Goal: Task Accomplishment & Management: Use online tool/utility

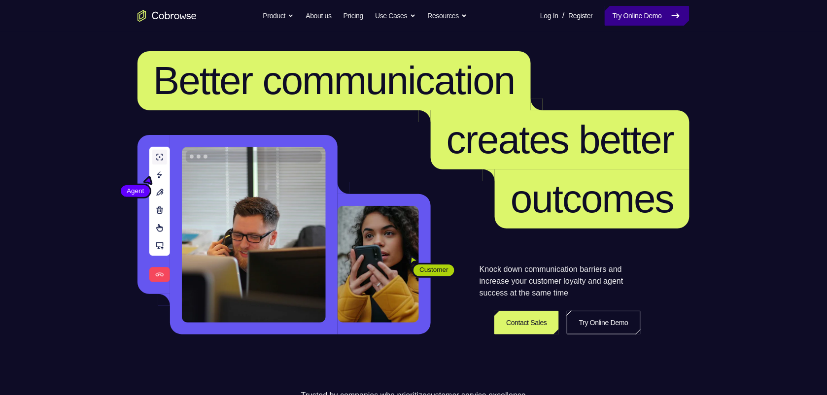
click at [646, 18] on link "Try Online Demo" at bounding box center [647, 16] width 85 height 20
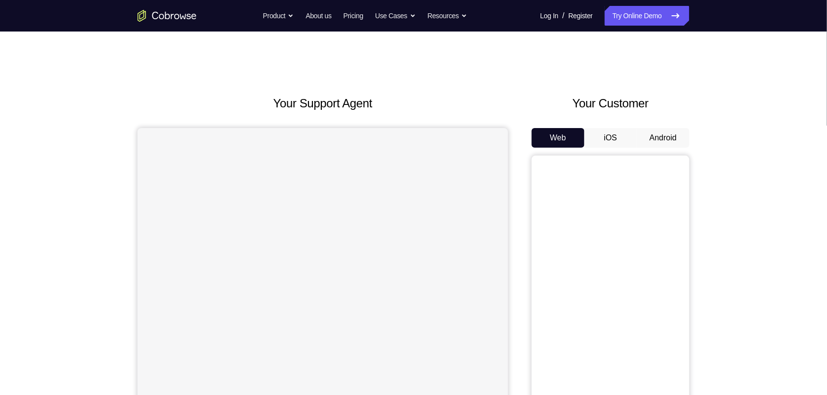
click at [658, 138] on button "Android" at bounding box center [663, 138] width 53 height 20
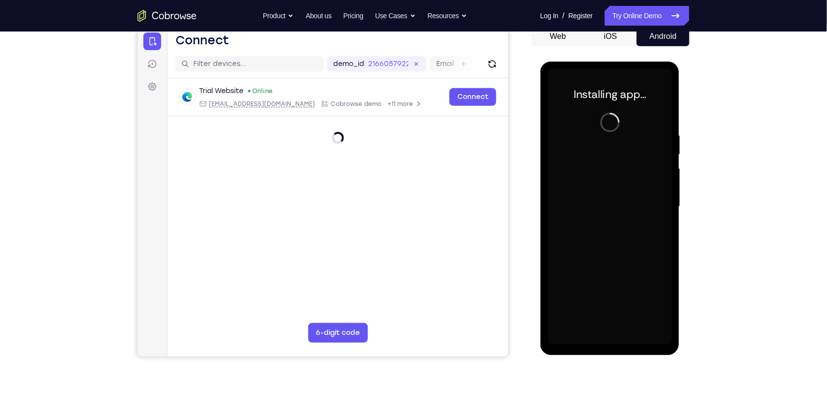
scroll to position [101, 0]
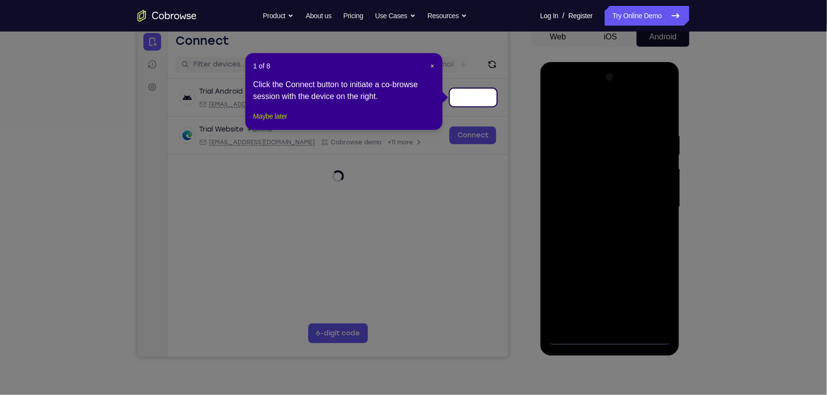
click at [272, 122] on button "Maybe later" at bounding box center [270, 116] width 34 height 12
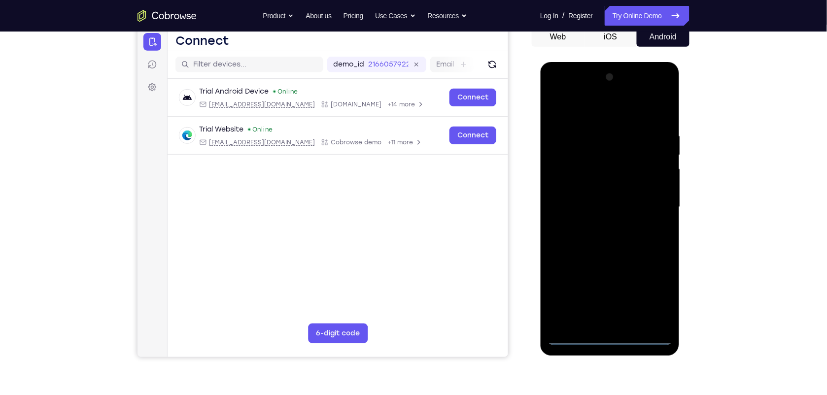
click at [612, 333] on div at bounding box center [610, 207] width 124 height 276
click at [609, 335] on div at bounding box center [610, 207] width 124 height 276
click at [658, 291] on div at bounding box center [610, 207] width 124 height 276
click at [557, 89] on div at bounding box center [610, 207] width 124 height 276
click at [649, 204] on div at bounding box center [610, 207] width 124 height 276
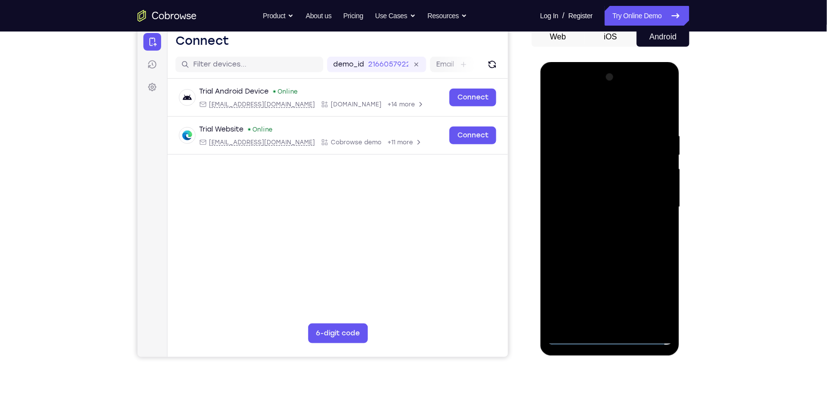
click at [600, 228] on div at bounding box center [610, 207] width 124 height 276
click at [587, 199] on div at bounding box center [610, 207] width 124 height 276
click at [600, 205] on div at bounding box center [610, 207] width 124 height 276
click at [605, 238] on div at bounding box center [610, 207] width 124 height 276
click at [621, 249] on div at bounding box center [610, 207] width 124 height 276
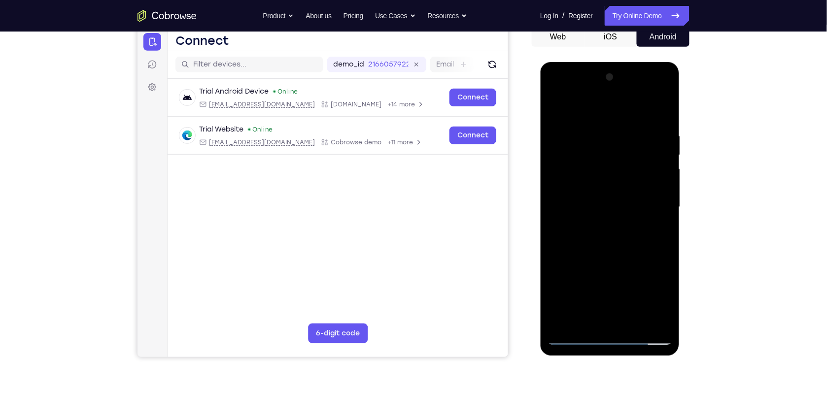
click at [603, 133] on div at bounding box center [610, 207] width 124 height 276
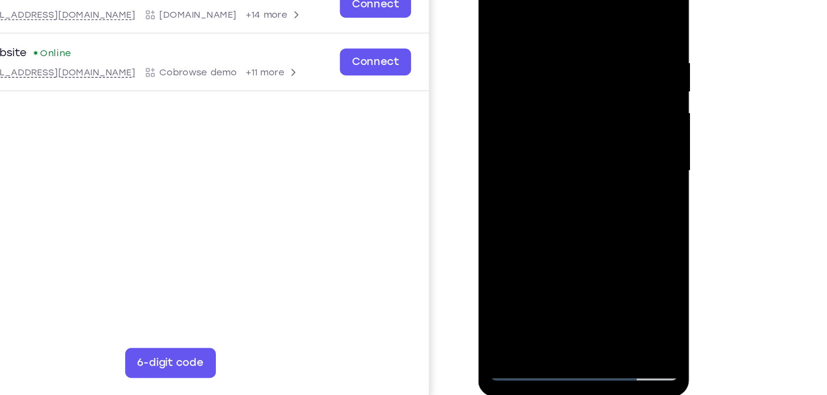
click at [589, 209] on div at bounding box center [547, 96] width 124 height 276
click at [595, 0] on div at bounding box center [547, 96] width 124 height 276
click at [601, 9] on div at bounding box center [547, 96] width 124 height 276
click at [590, 209] on div at bounding box center [547, 96] width 124 height 276
click at [597, 2] on div at bounding box center [547, 96] width 124 height 276
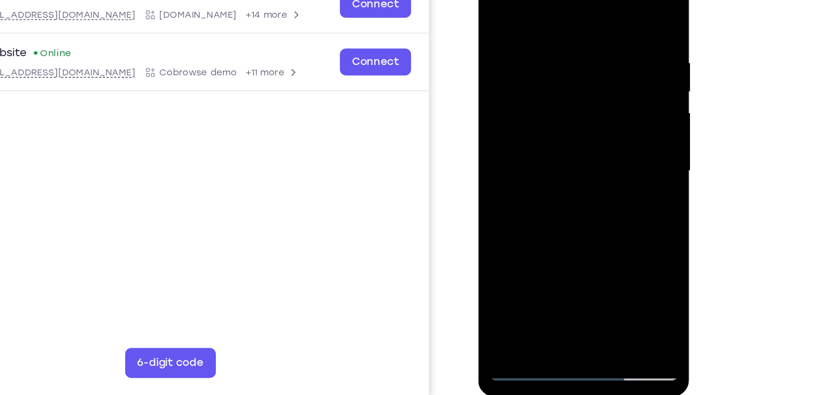
click at [573, 210] on div at bounding box center [547, 96] width 124 height 276
click at [559, 150] on div at bounding box center [547, 96] width 124 height 276
click at [536, 67] on div at bounding box center [547, 96] width 124 height 276
click at [492, 0] on div at bounding box center [547, 96] width 124 height 276
click at [557, 91] on div at bounding box center [547, 96] width 124 height 276
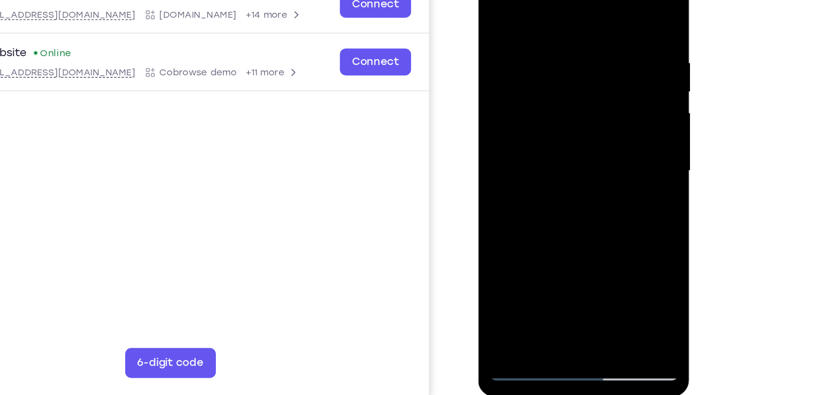
click at [507, 183] on div at bounding box center [547, 96] width 124 height 276
click at [491, 0] on div at bounding box center [547, 96] width 124 height 276
click at [497, 0] on div at bounding box center [547, 96] width 124 height 276
click at [580, 168] on div at bounding box center [547, 96] width 124 height 276
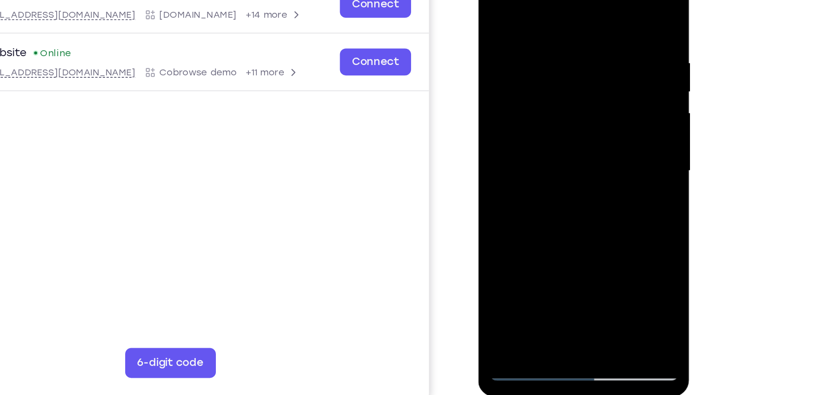
click at [580, 168] on div at bounding box center [547, 96] width 124 height 276
drag, startPoint x: 540, startPoint y: 131, endPoint x: 549, endPoint y: 65, distance: 67.2
click at [549, 65] on div at bounding box center [547, 96] width 124 height 276
click at [603, 78] on div at bounding box center [547, 96] width 124 height 276
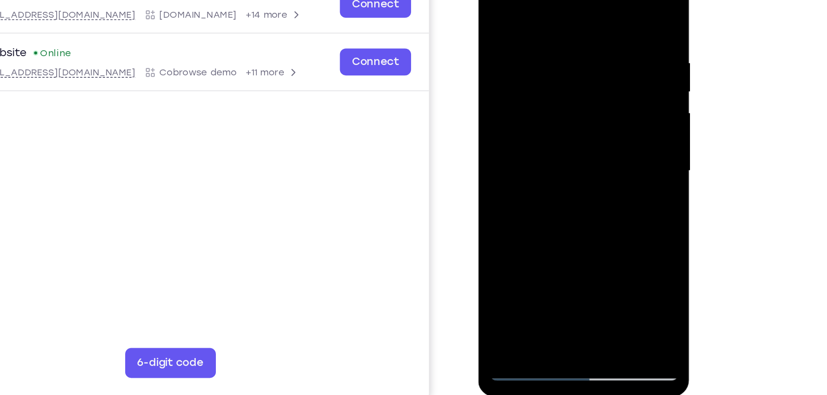
click at [609, 75] on div at bounding box center [547, 96] width 124 height 276
click at [608, 73] on div at bounding box center [547, 96] width 124 height 276
click at [595, 210] on div at bounding box center [547, 96] width 124 height 276
